Goal: Navigation & Orientation: Find specific page/section

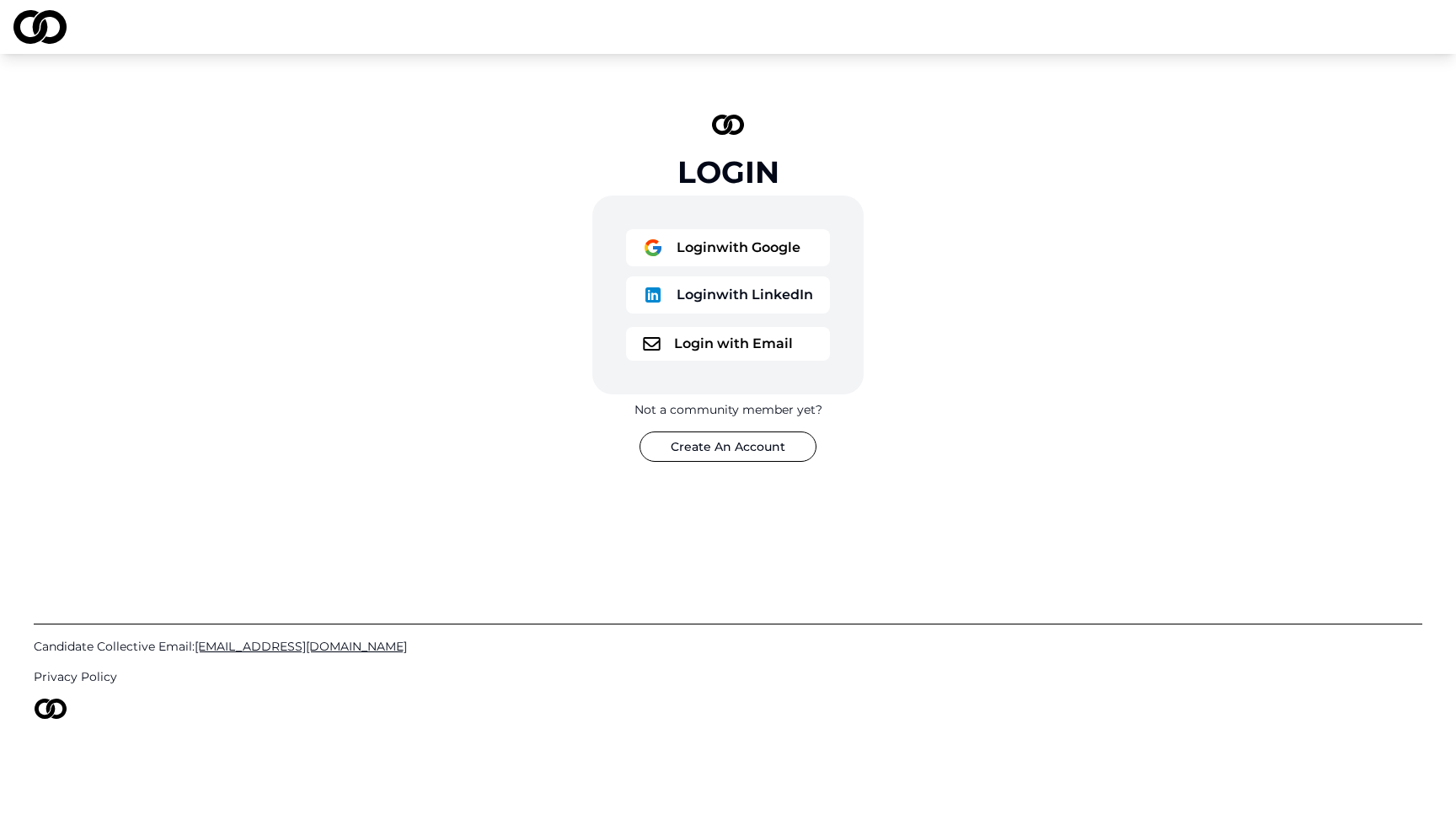
click at [708, 255] on button "Login with Google" at bounding box center [728, 247] width 204 height 37
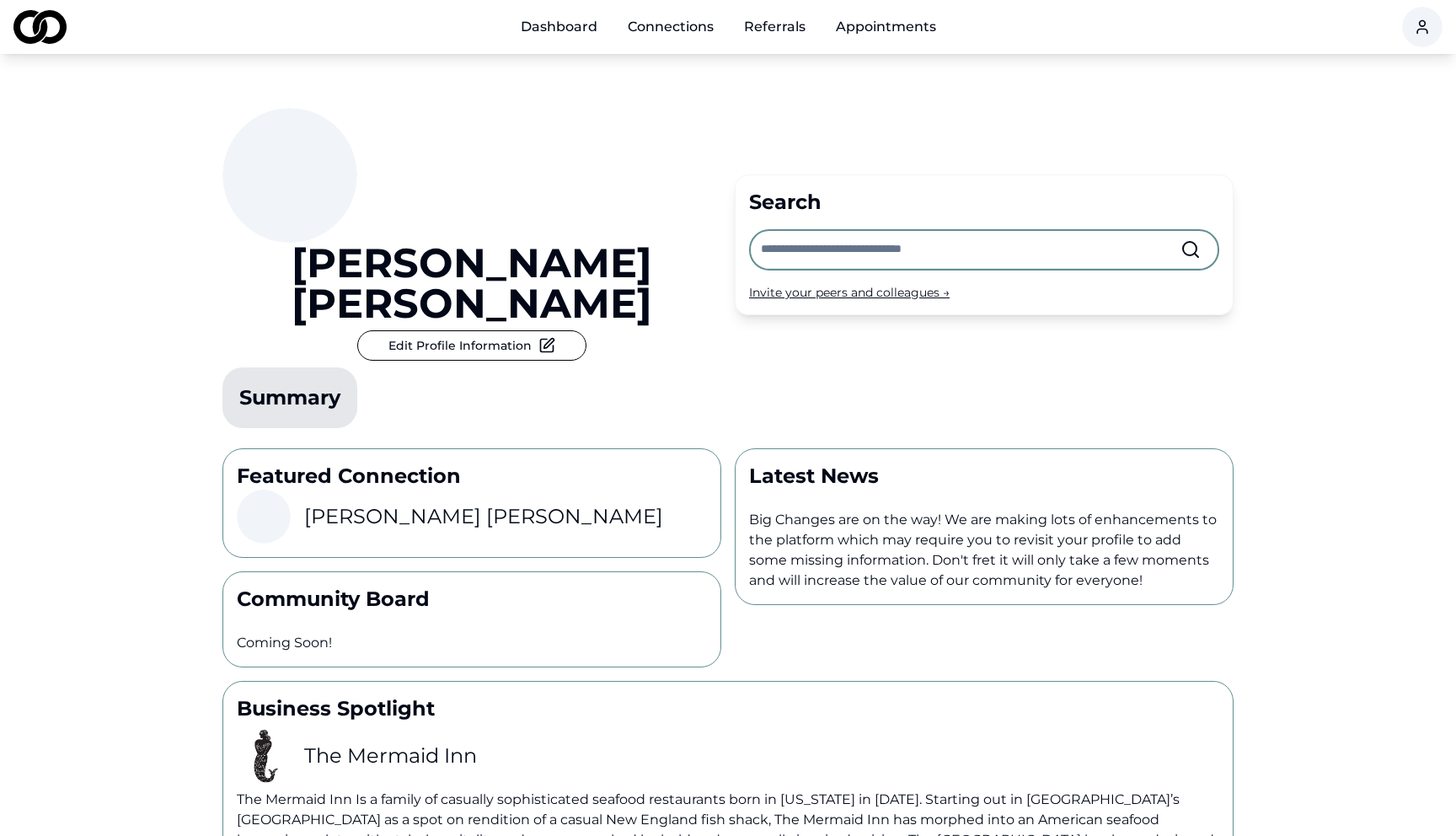
click at [912, 20] on link "Appointments" at bounding box center [886, 26] width 127 height 34
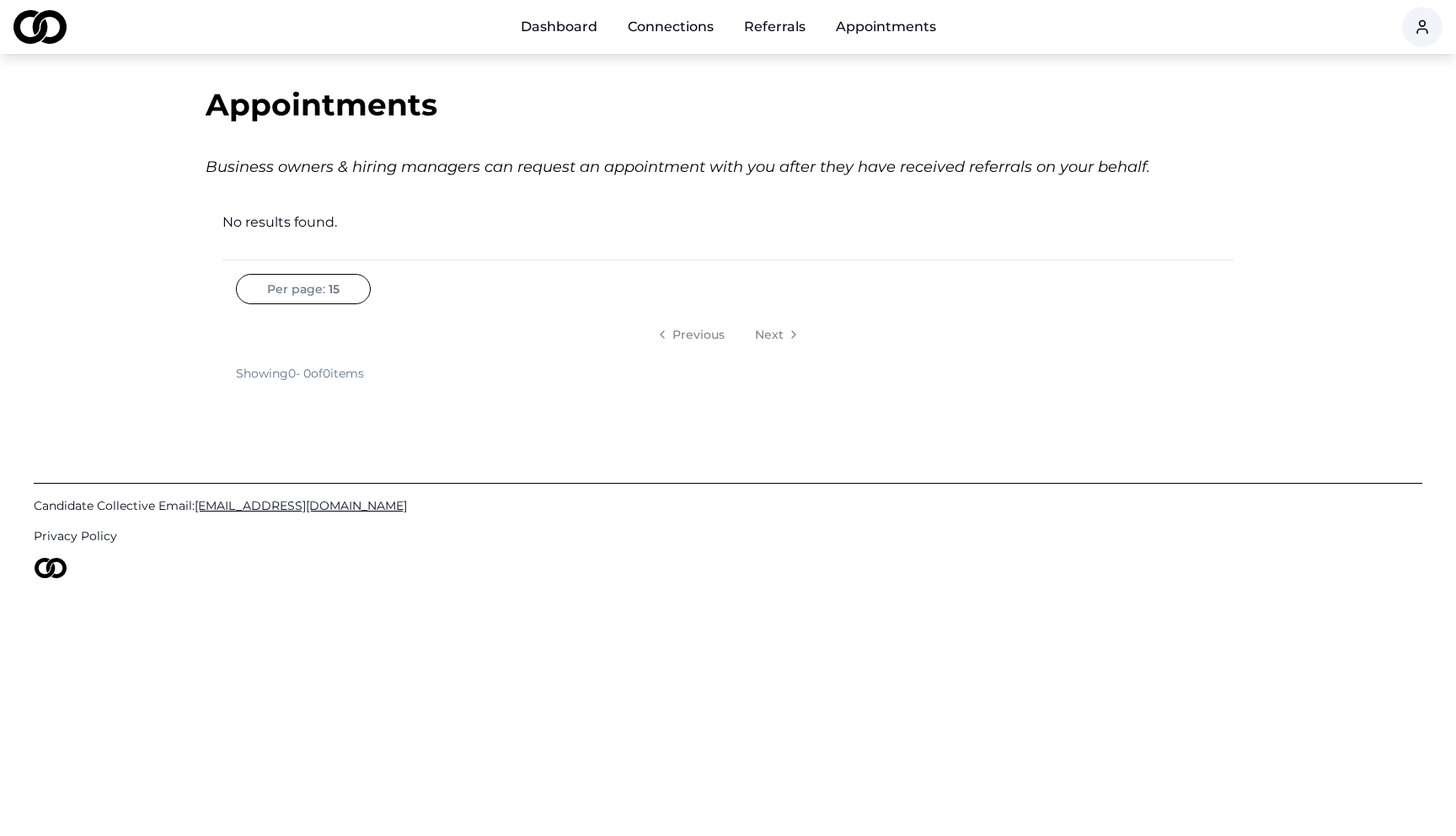
click at [756, 23] on link "Referrals" at bounding box center [774, 26] width 88 height 34
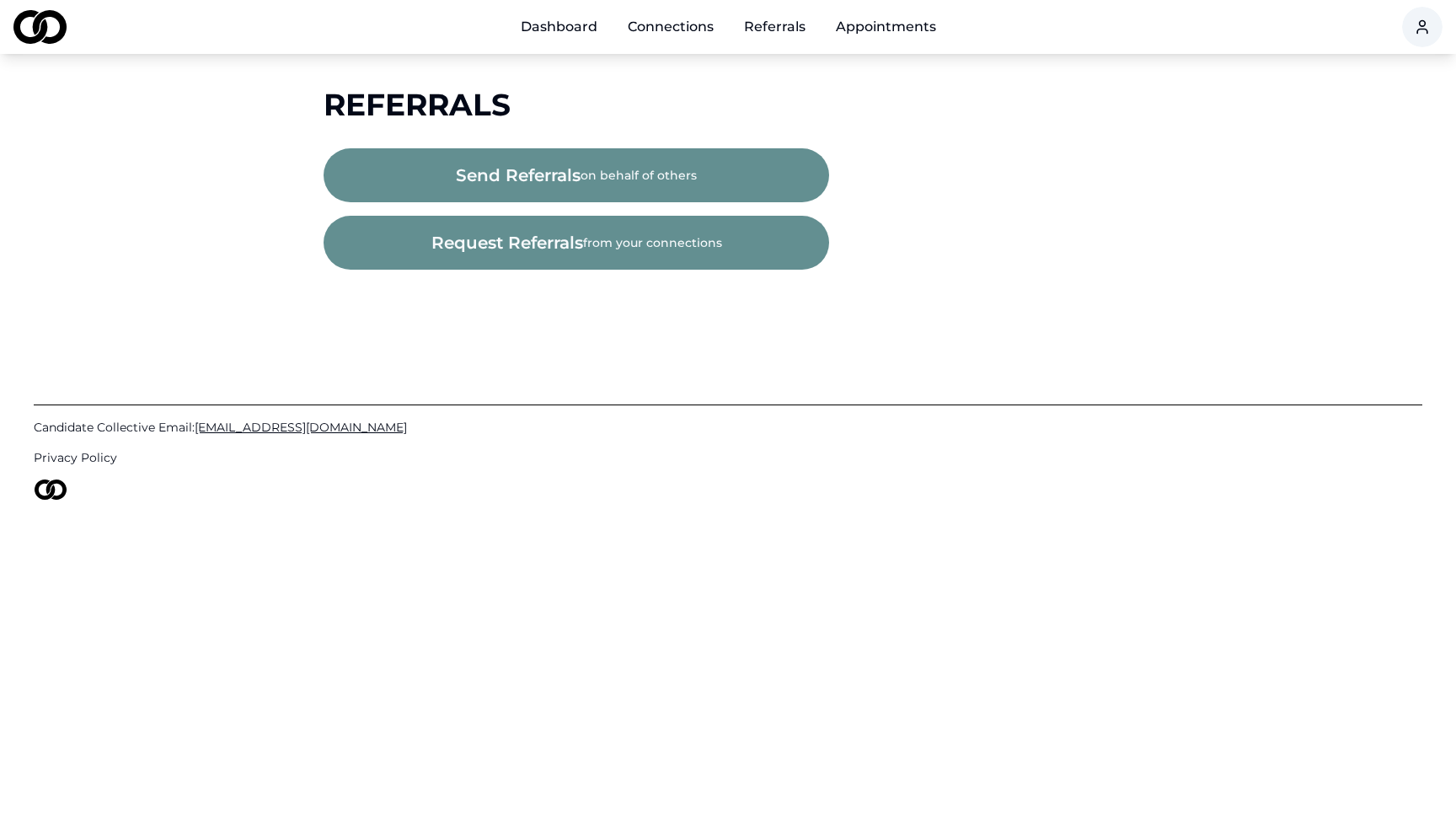
click at [685, 23] on link "Connections" at bounding box center [670, 26] width 113 height 34
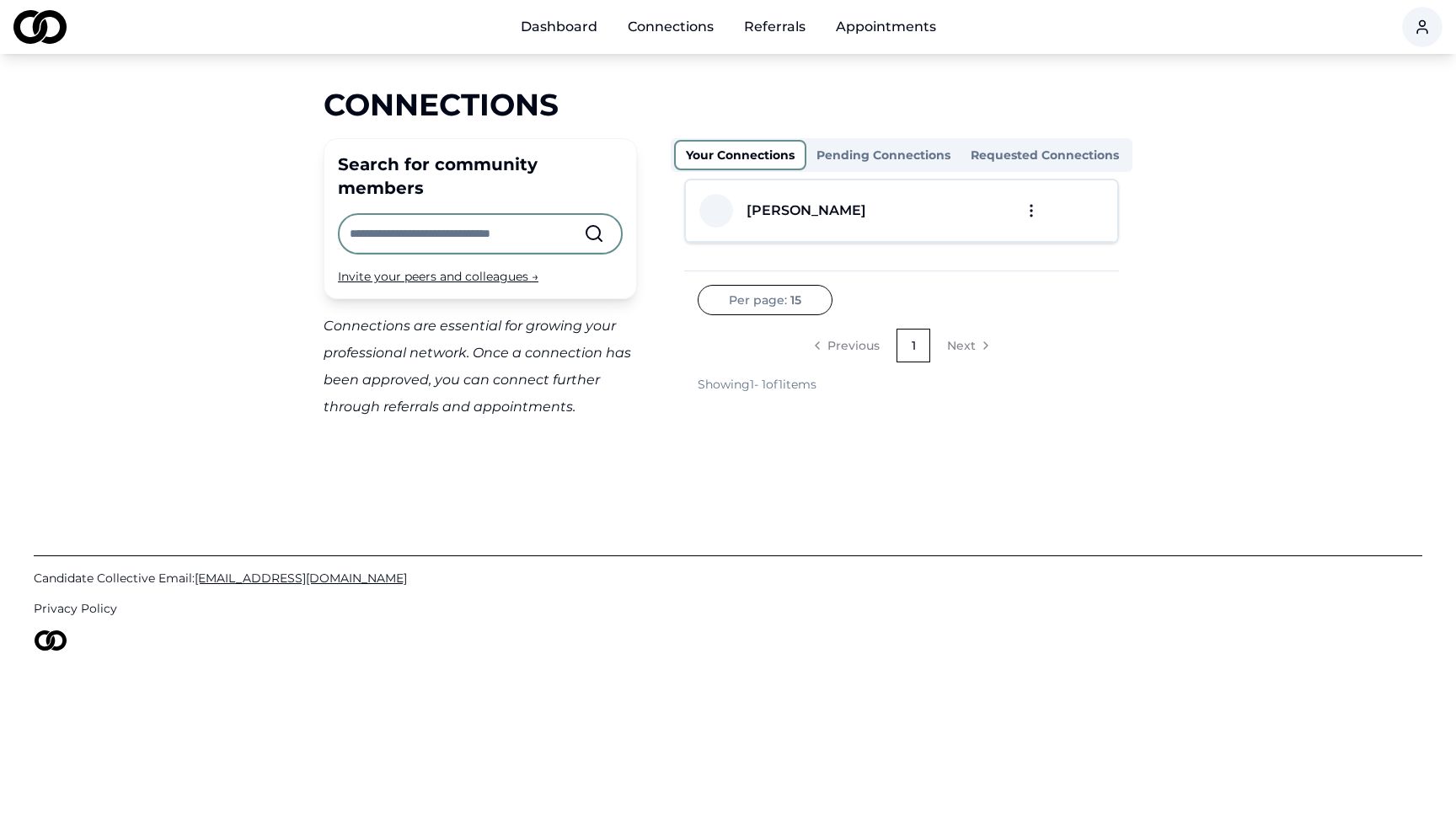
click at [566, 22] on link "Dashboard" at bounding box center [560, 26] width 104 height 34
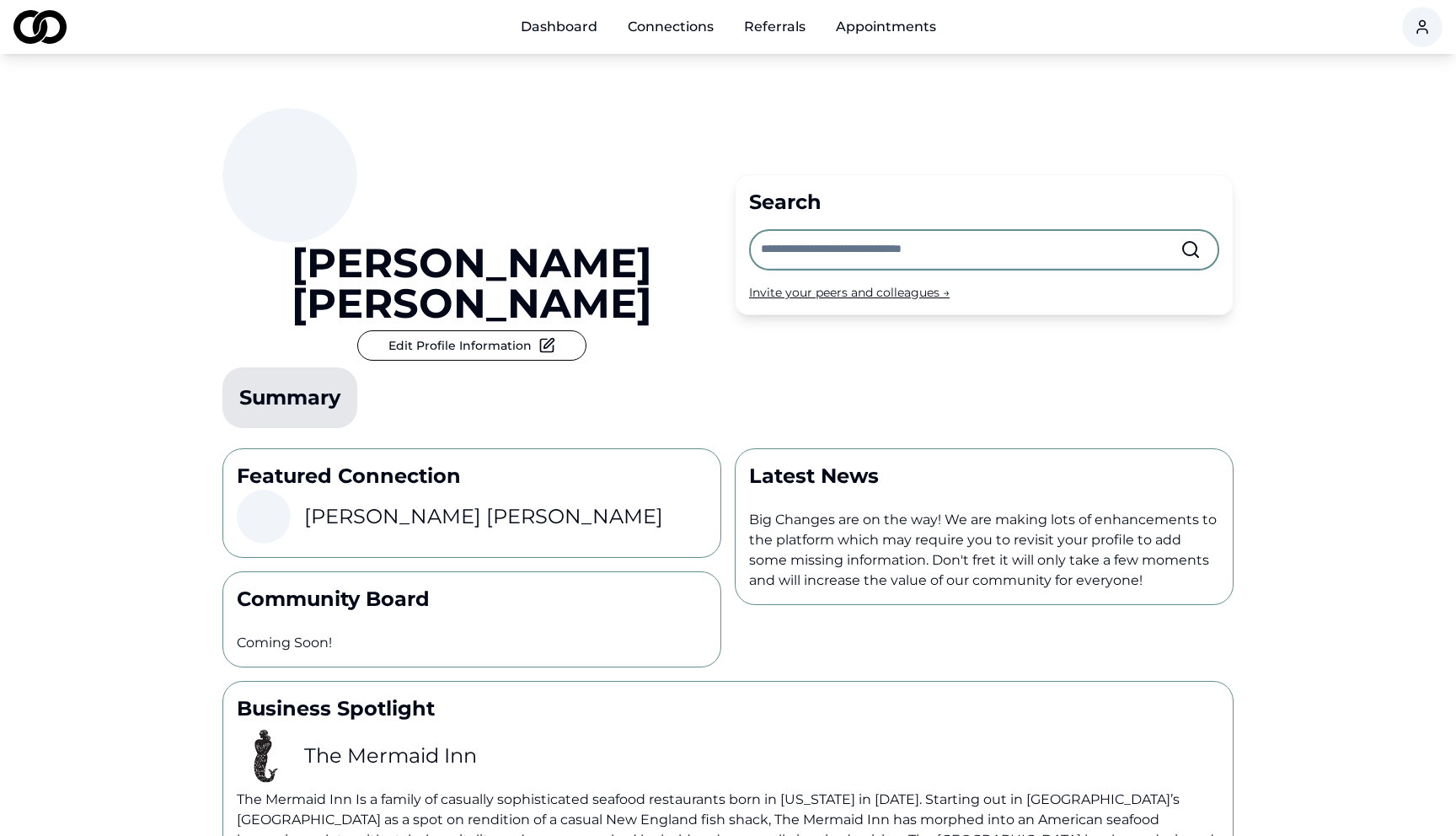
click at [913, 24] on link "Appointments" at bounding box center [886, 26] width 127 height 34
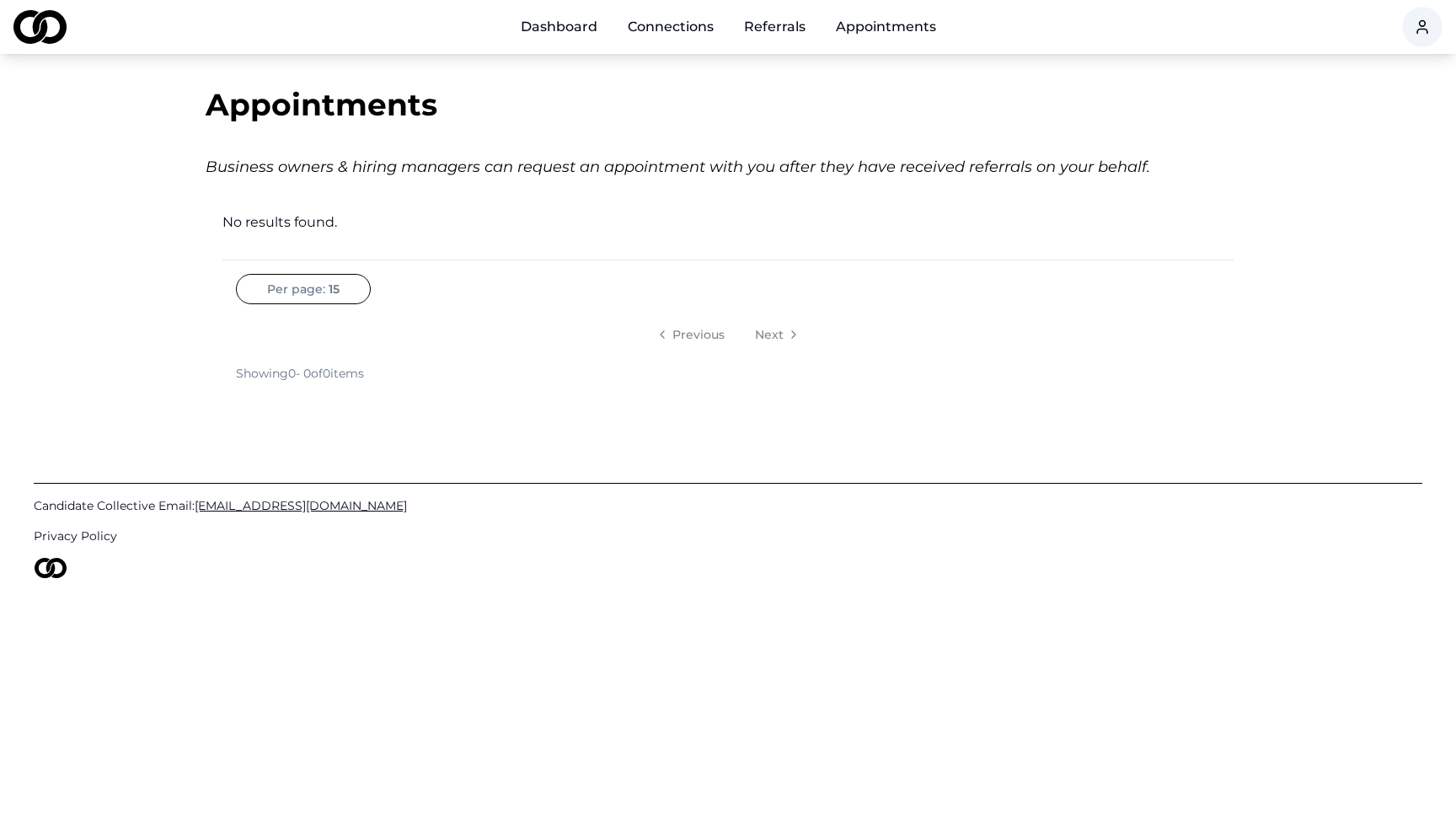
click at [774, 329] on li "Next" at bounding box center [775, 334] width 67 height 34
click at [1423, 8] on html "Dashboard Connections Referrals Appointments Appointments Business owners & hir…" at bounding box center [728, 418] width 1456 height 836
